Goal: Task Accomplishment & Management: Manage account settings

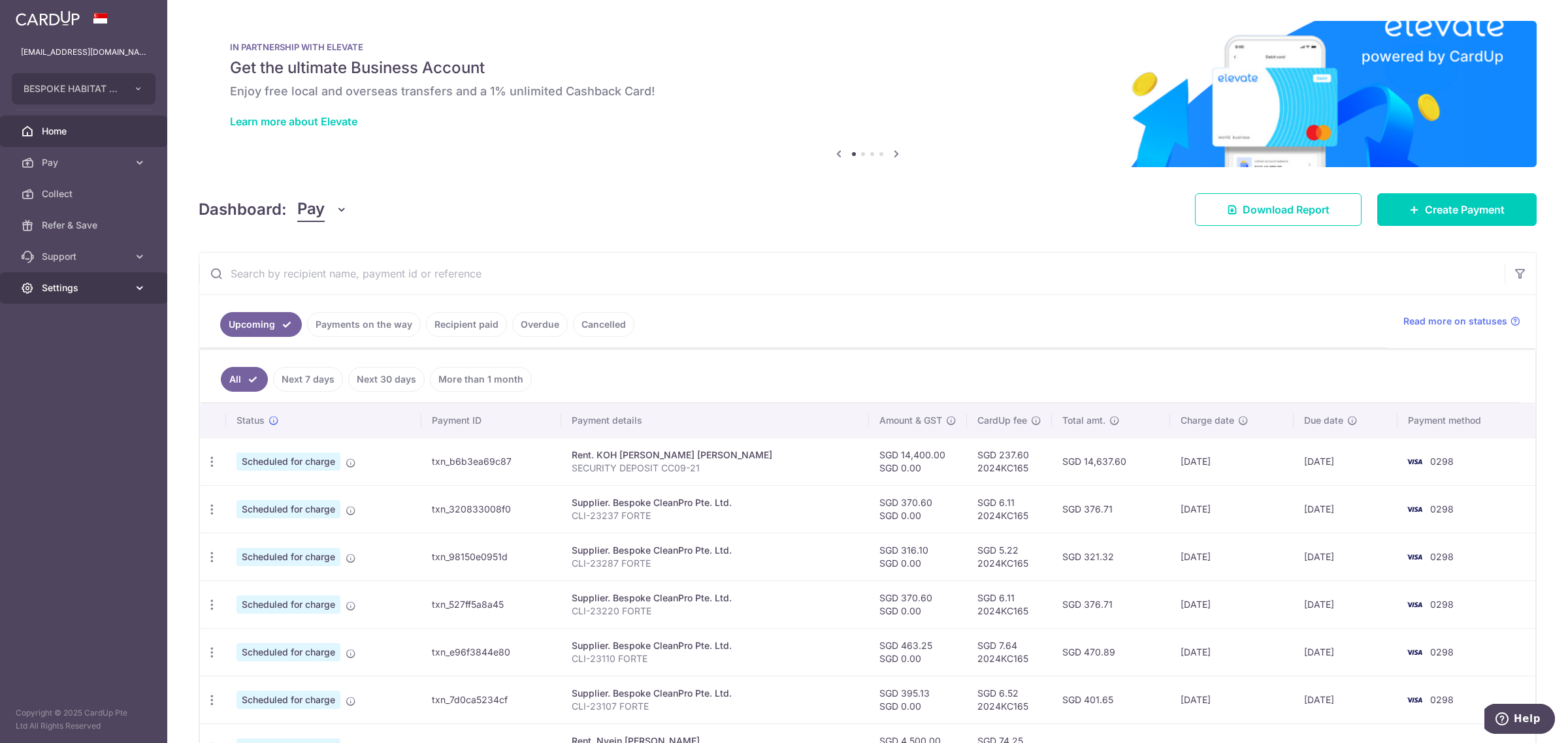
click at [22, 283] on icon at bounding box center [28, 288] width 13 height 13
click at [77, 345] on span "Logout" at bounding box center [85, 351] width 86 height 13
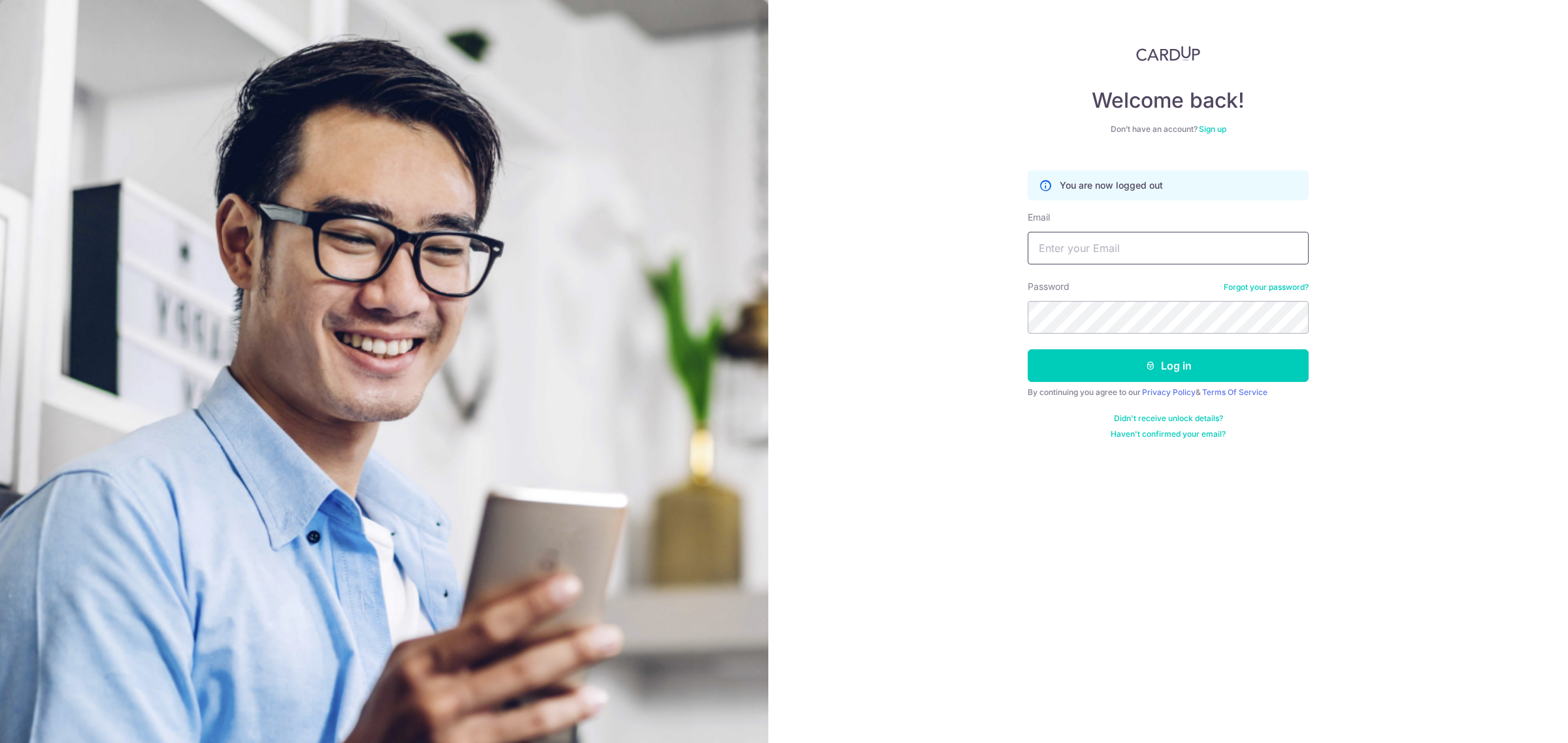
drag, startPoint x: 1073, startPoint y: 251, endPoint x: 1093, endPoint y: 263, distance: 23.3
click at [1093, 263] on input "Email" at bounding box center [1168, 248] width 281 height 32
type input "carpeomnia4200@gmail.com"
click at [1201, 362] on button "Log in" at bounding box center [1168, 365] width 281 height 32
